Goal: Task Accomplishment & Management: Use online tool/utility

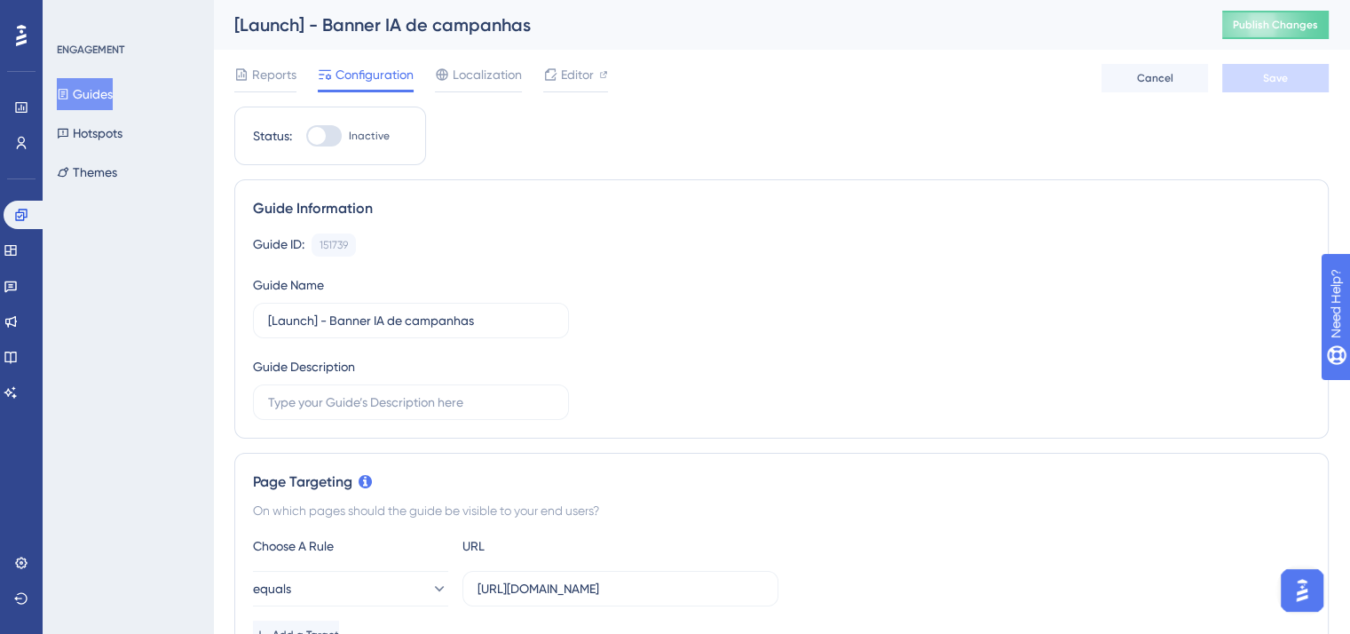
click at [97, 86] on button "Guides" at bounding box center [85, 94] width 56 height 32
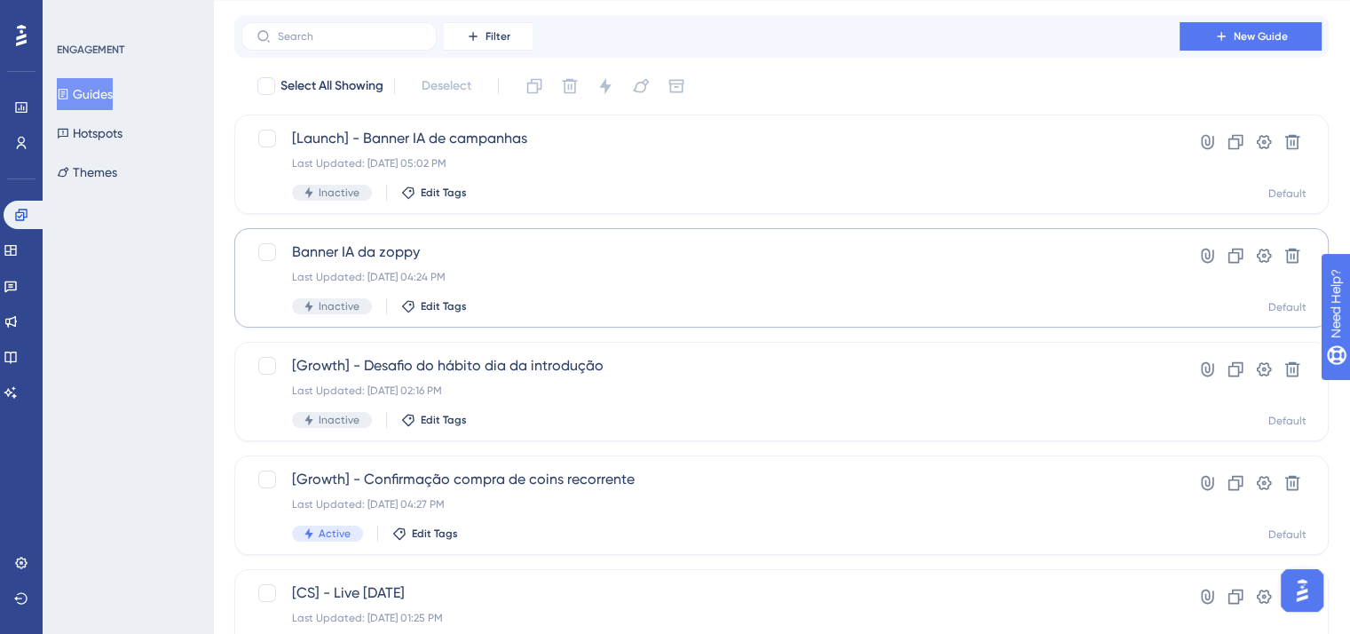
scroll to position [50, 0]
click at [565, 366] on span "[Growth] - Desafio do hábito dia da introdução" at bounding box center [710, 364] width 837 height 21
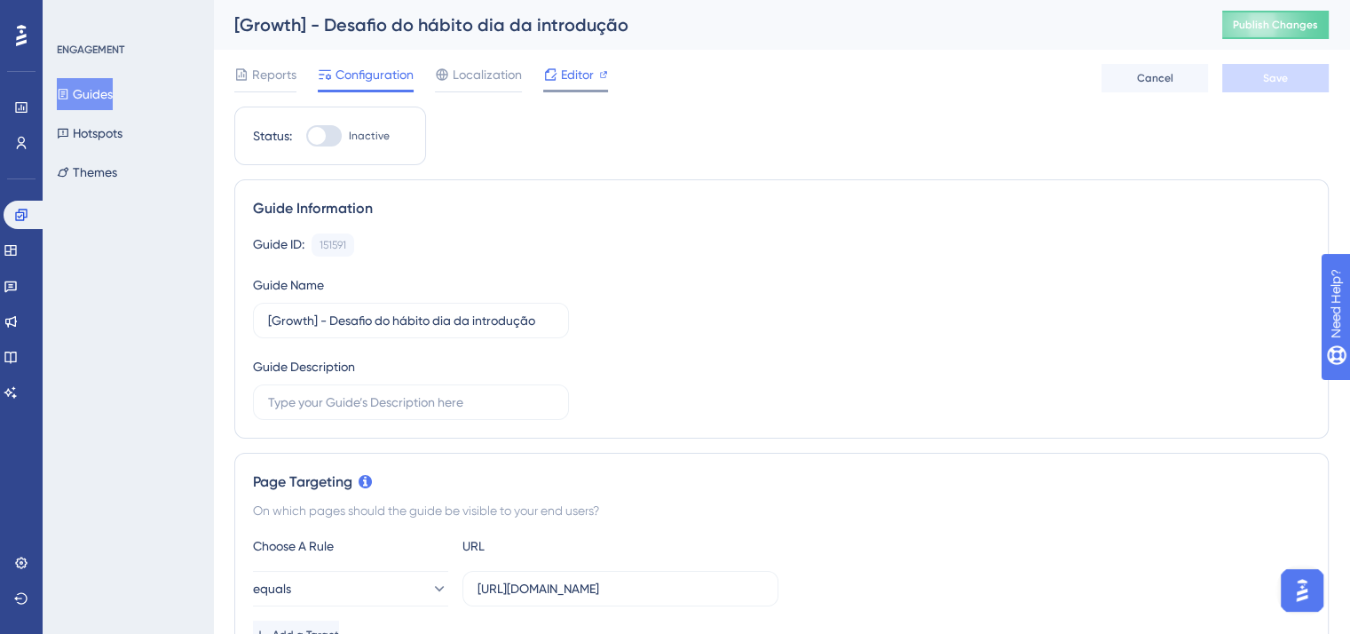
click at [561, 75] on span "Editor" at bounding box center [577, 74] width 33 height 21
